Goal: Task Accomplishment & Management: Use online tool/utility

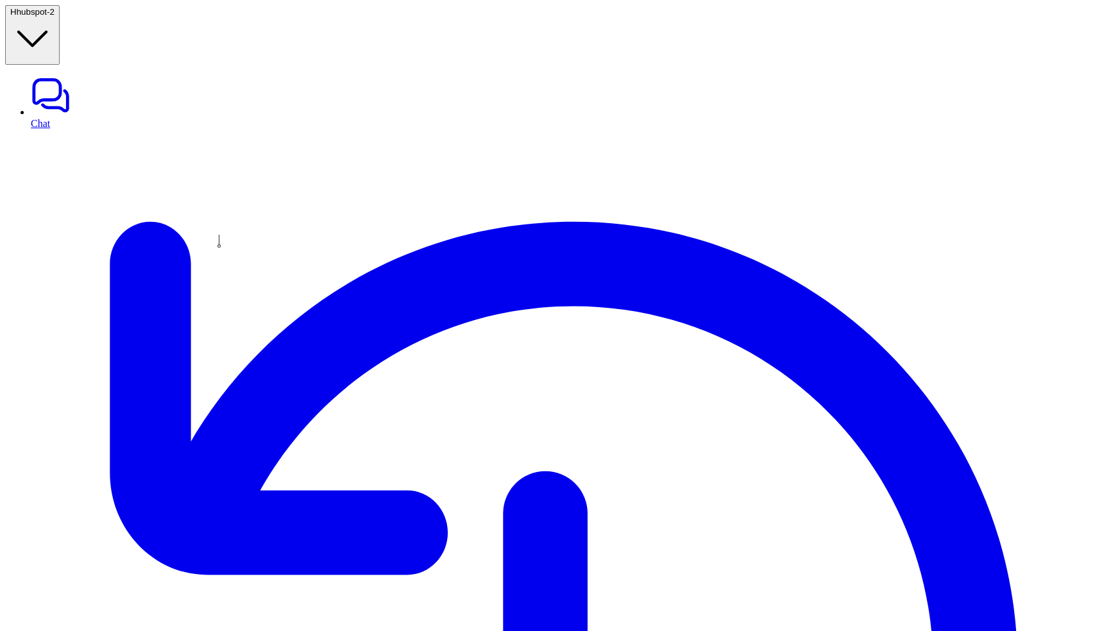
type textarea "*"
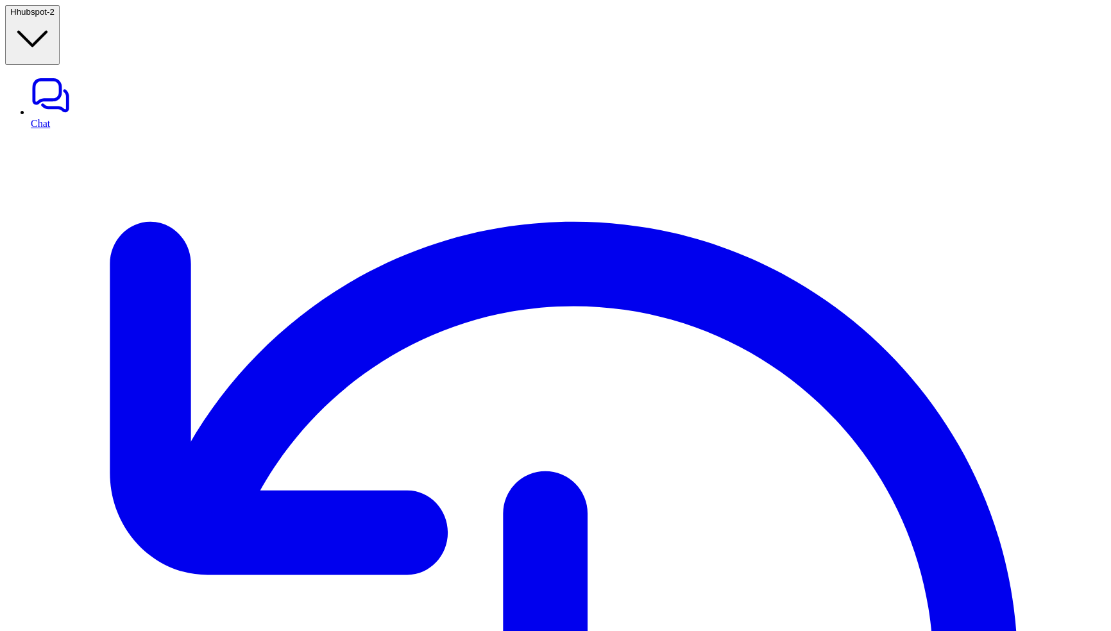
type textarea "*"
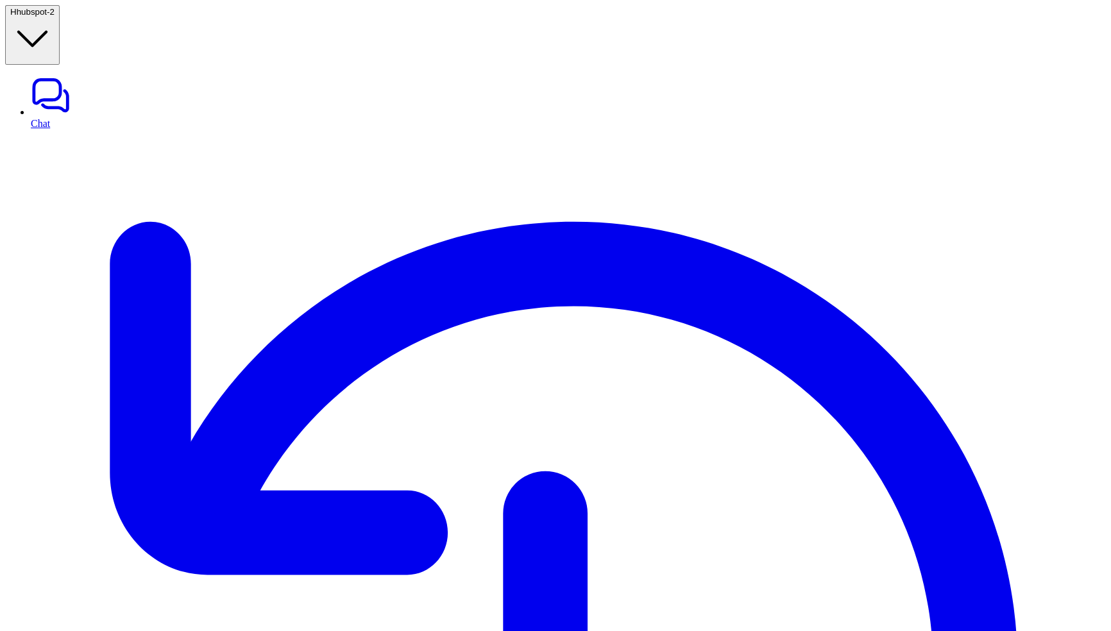
type textarea "*******"
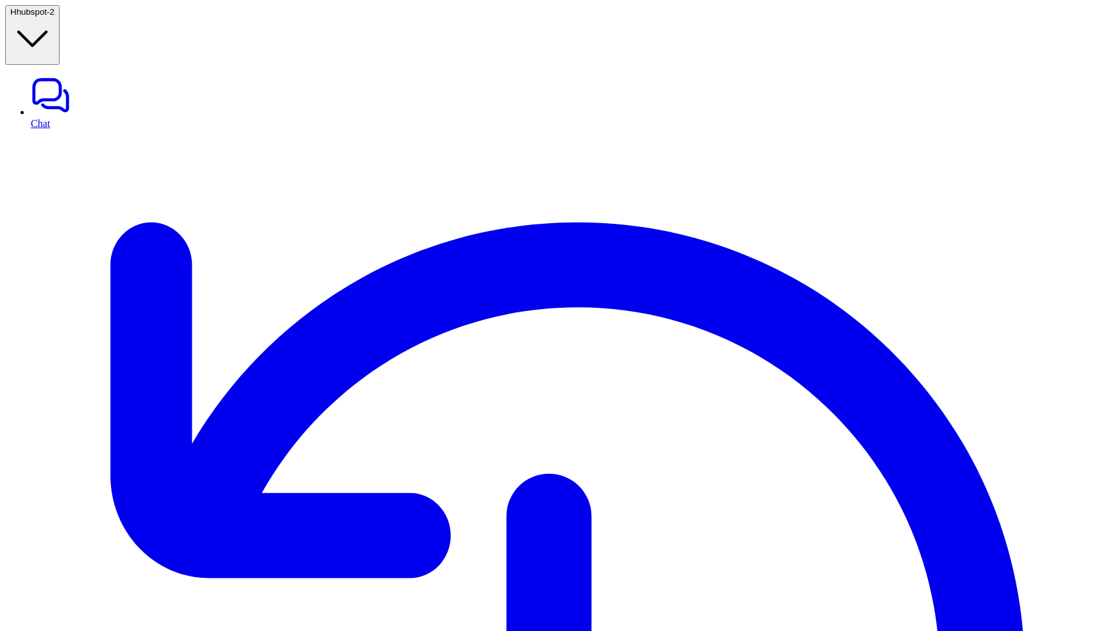
drag, startPoint x: 402, startPoint y: 269, endPoint x: 554, endPoint y: 341, distance: 168.1
